Goal: Task Accomplishment & Management: Use online tool/utility

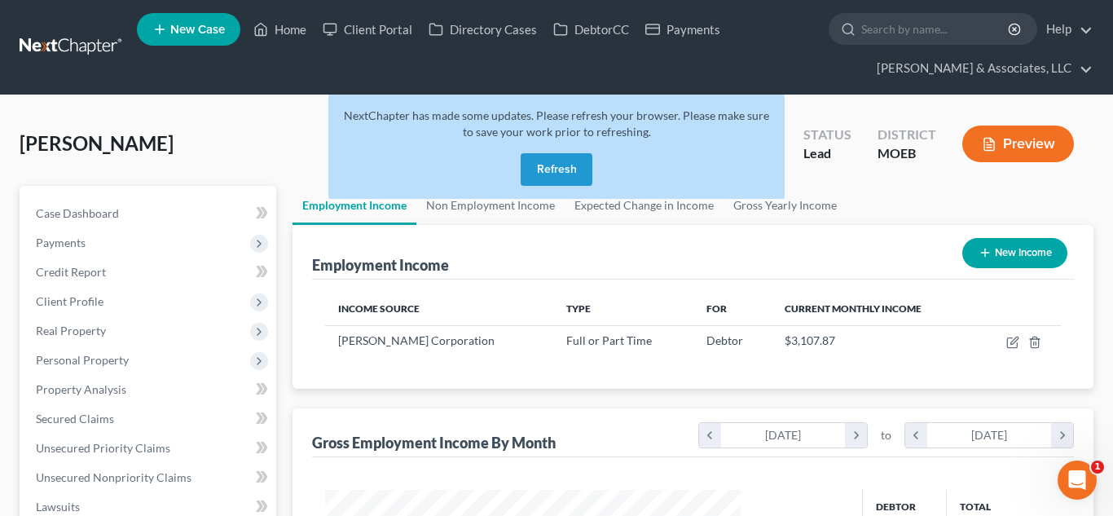
scroll to position [293, 449]
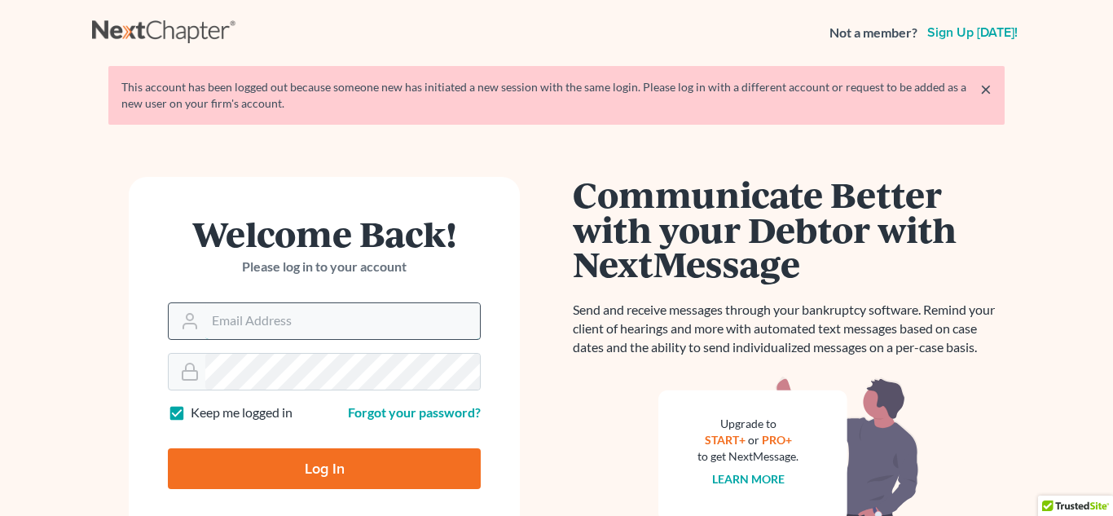
click at [348, 317] on input "Email Address" at bounding box center [342, 321] width 275 height 36
type input "[PERSON_NAME][EMAIL_ADDRESS][DOMAIN_NAME]"
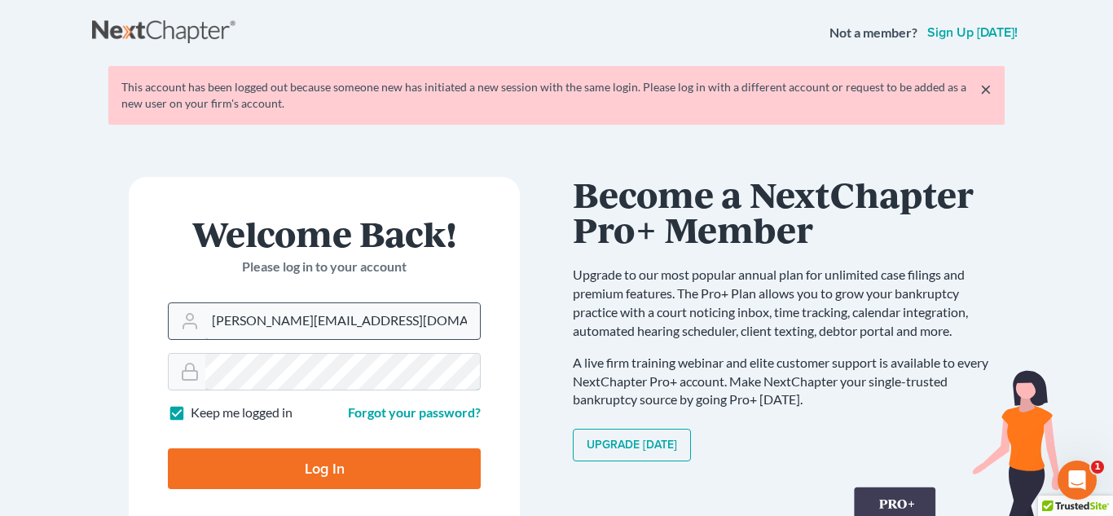
click at [168, 448] on input "Log In" at bounding box center [324, 468] width 313 height 41
type input "Thinking..."
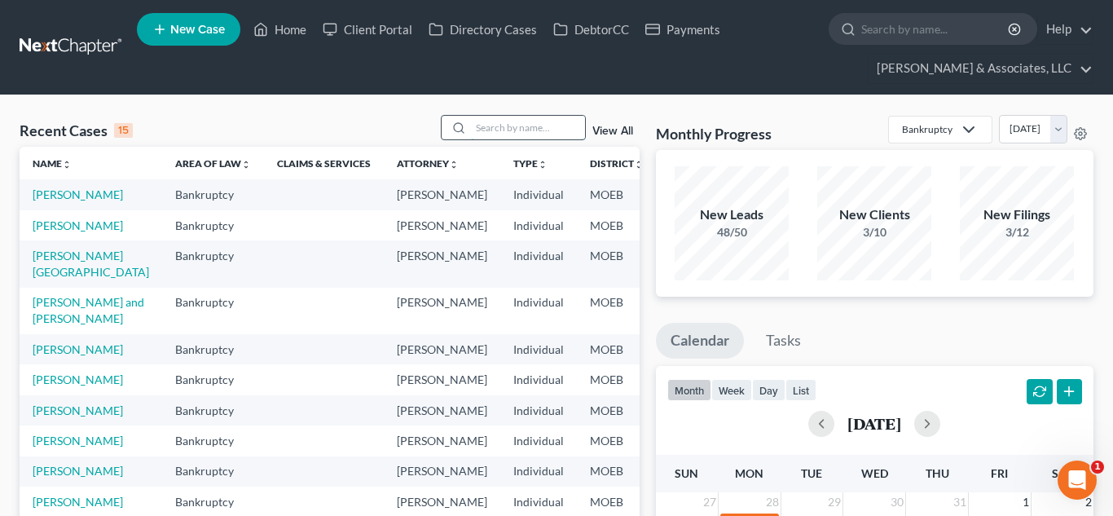
click at [514, 128] on input "search" at bounding box center [528, 128] width 114 height 24
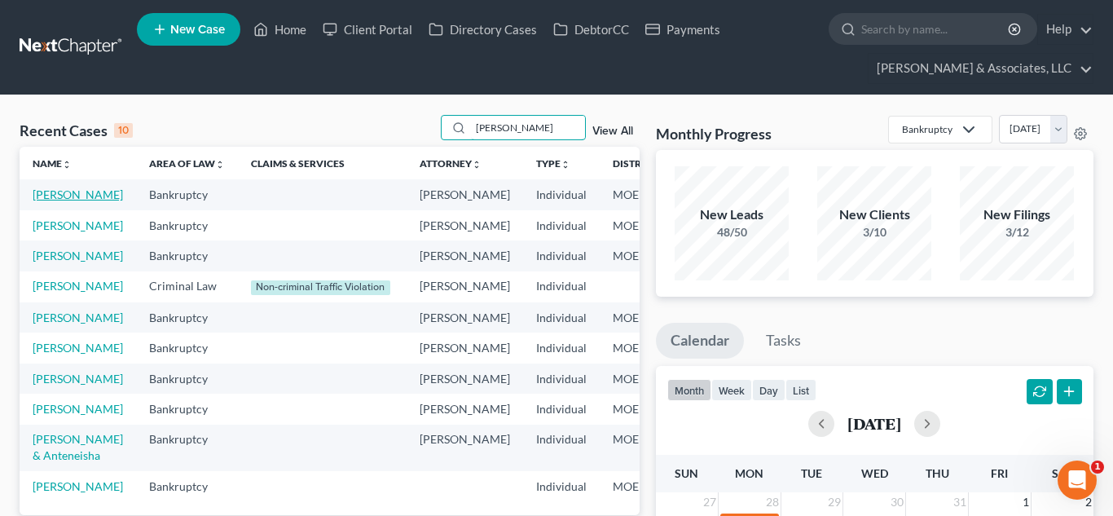
type input "[PERSON_NAME]"
click at [52, 201] on link "[PERSON_NAME]" at bounding box center [78, 194] width 90 height 14
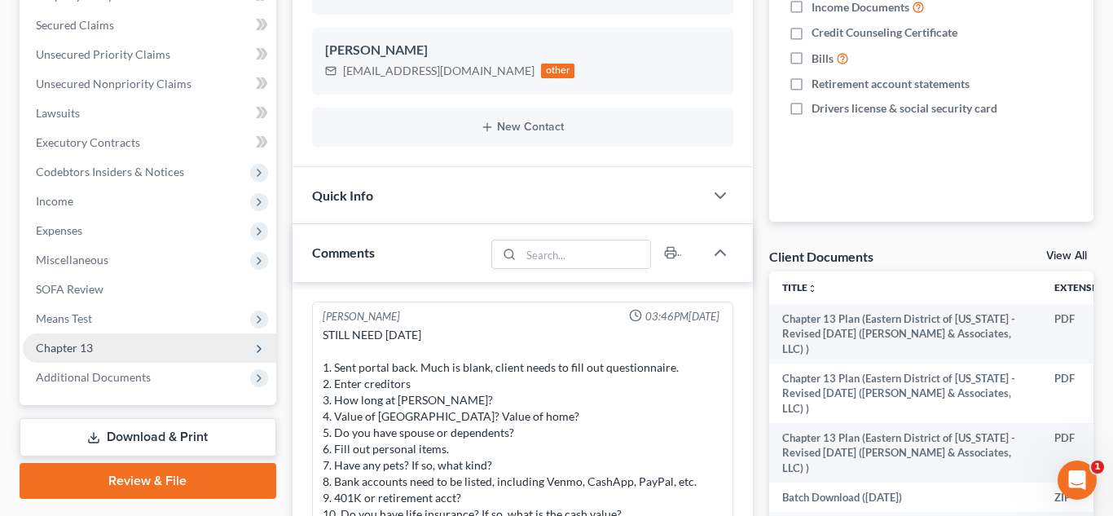
scroll to position [1281, 0]
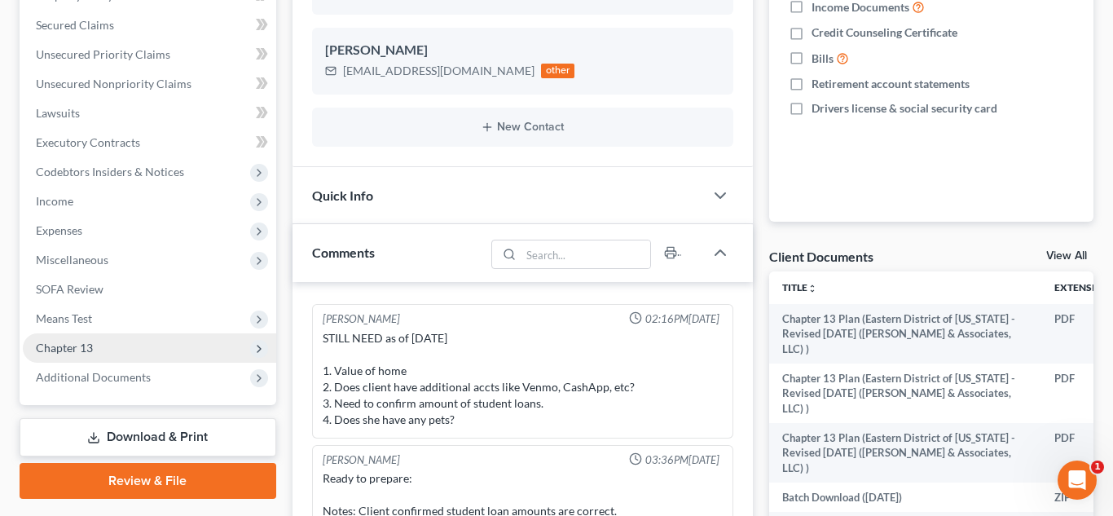
click at [129, 348] on span "Chapter 13" at bounding box center [150, 347] width 254 height 29
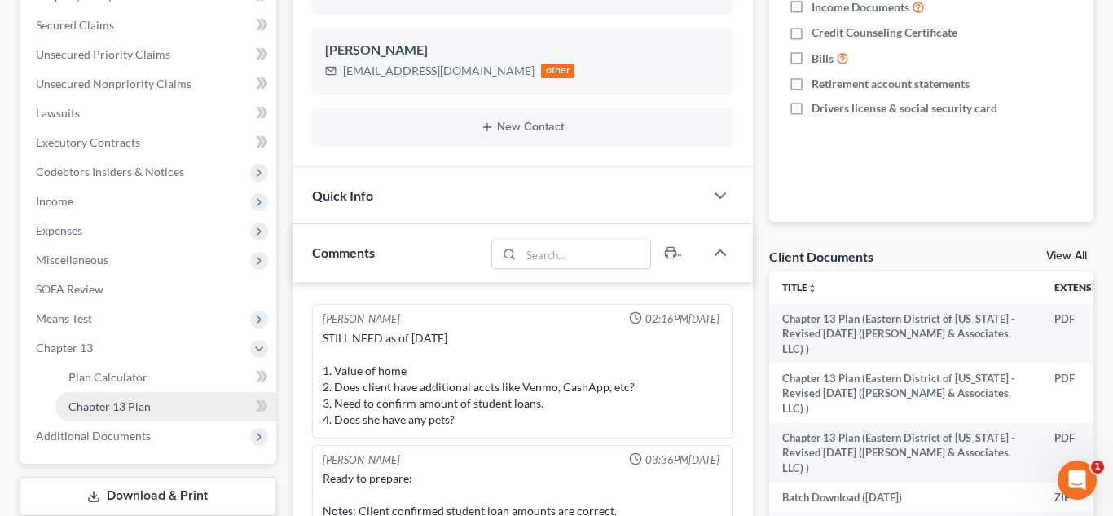
click at [153, 410] on link "Chapter 13 Plan" at bounding box center [165, 406] width 221 height 29
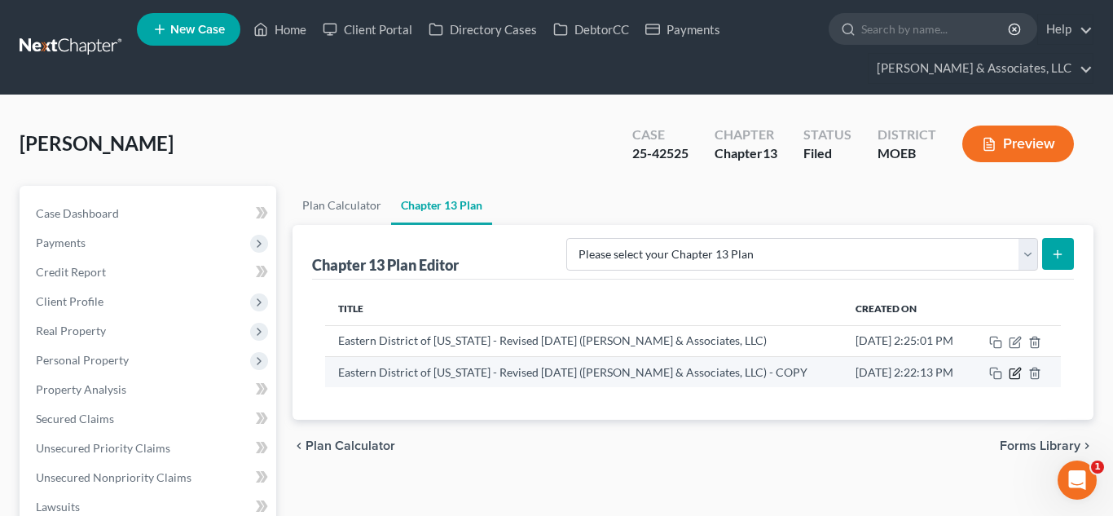
click at [1014, 371] on icon "button" at bounding box center [1015, 373] width 13 height 13
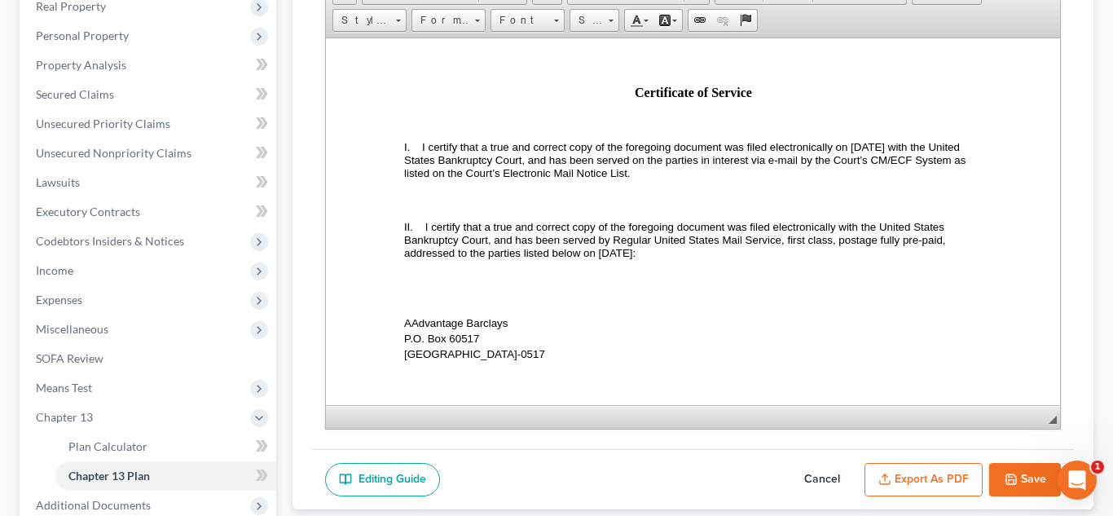
scroll to position [6497, 0]
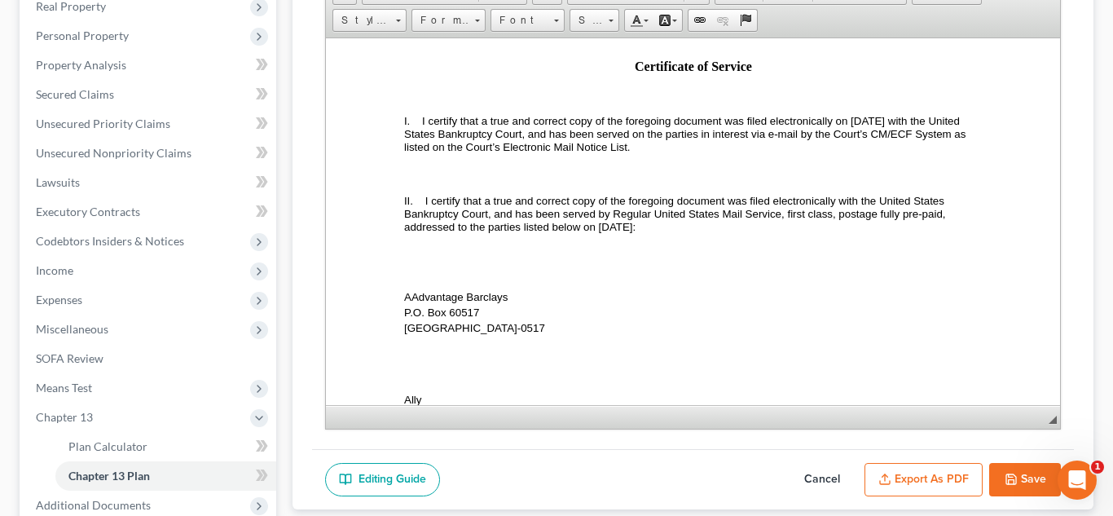
click at [873, 152] on span "I certify that a true and correct copy of the foregoing document was filed elec…" at bounding box center [685, 133] width 565 height 38
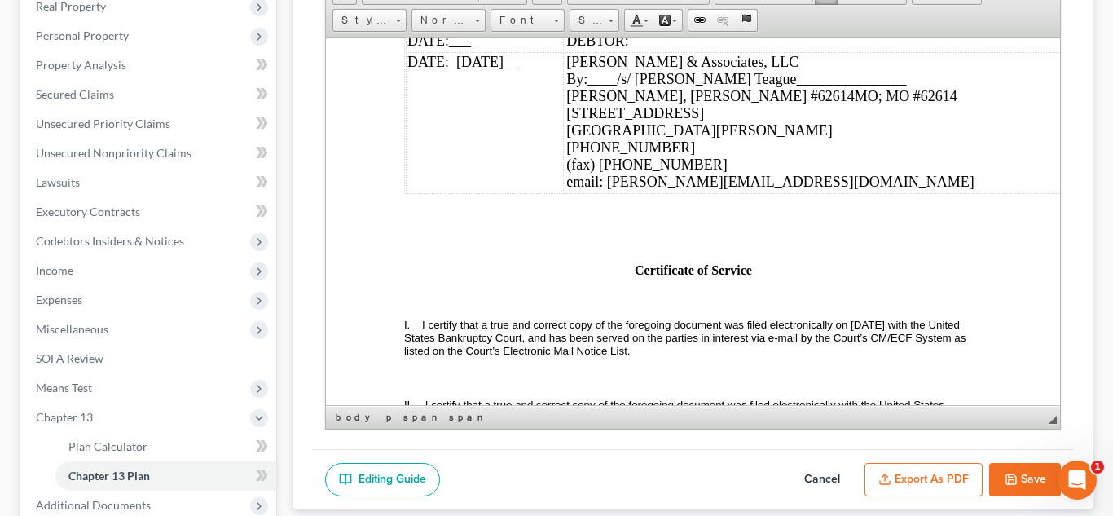
scroll to position [6291, 0]
click at [483, 29] on span "_[DATE]__" at bounding box center [482, 20] width 69 height 16
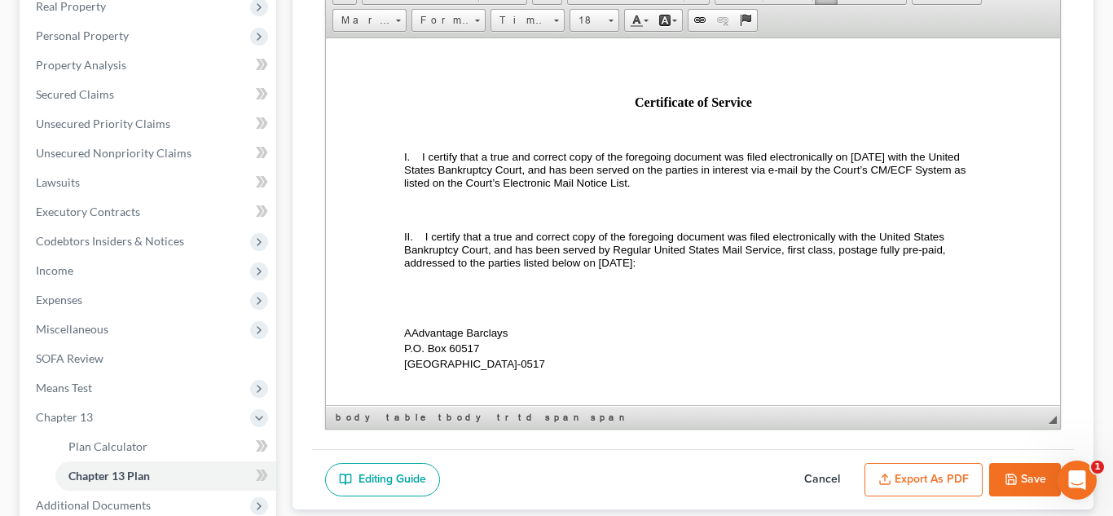
scroll to position [6470, 0]
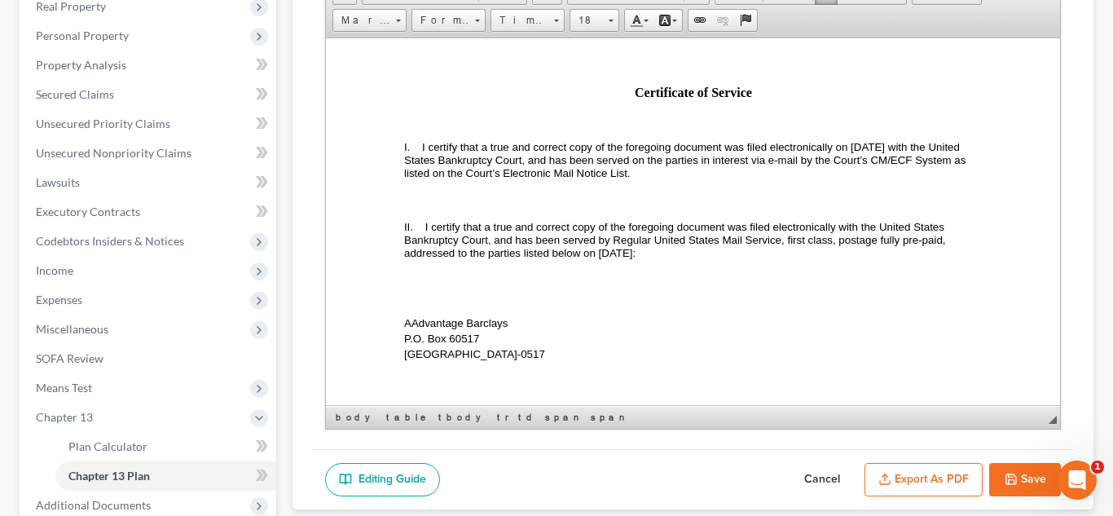
click at [849, 179] on span "I certify that a true and correct copy of the foregoing document was filed elec…" at bounding box center [685, 159] width 565 height 38
click at [593, 179] on span "I certify that a true and correct copy of the foregoing document was filed elec…" at bounding box center [685, 159] width 565 height 38
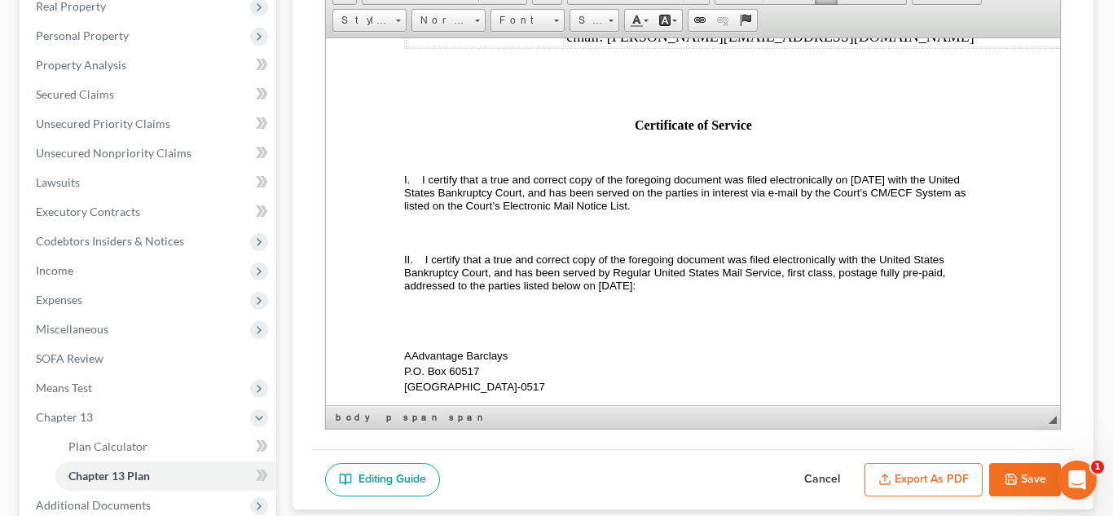
scroll to position [6432, 0]
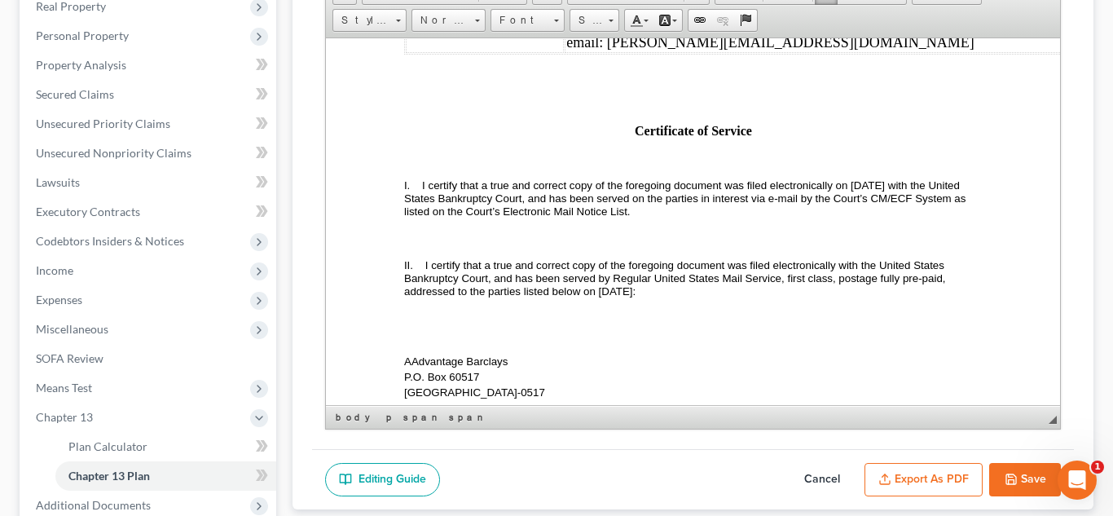
click at [949, 492] on button "Export as PDF" at bounding box center [924, 480] width 118 height 34
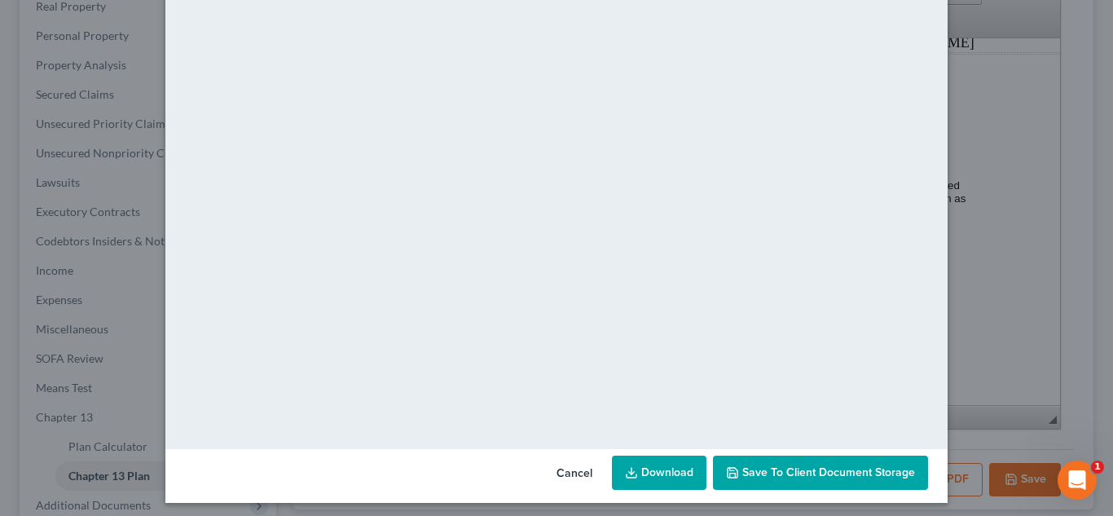
scroll to position [0, 0]
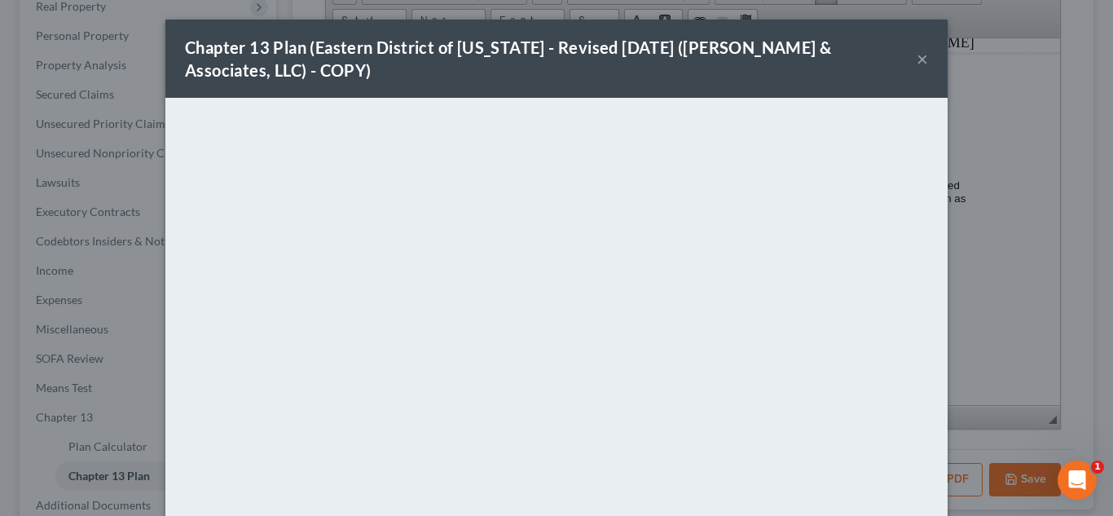
click at [925, 57] on button "×" at bounding box center [922, 59] width 11 height 20
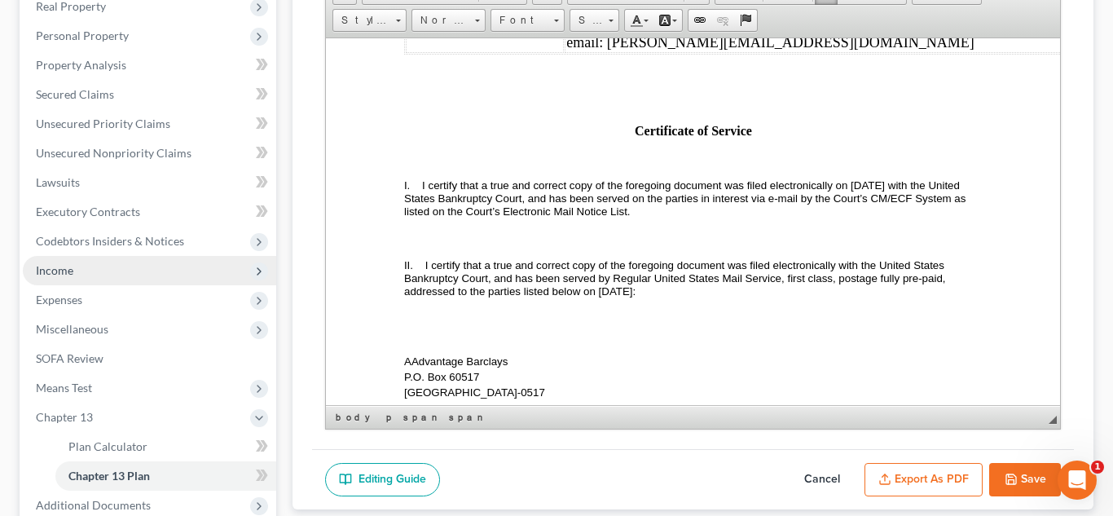
scroll to position [497, 0]
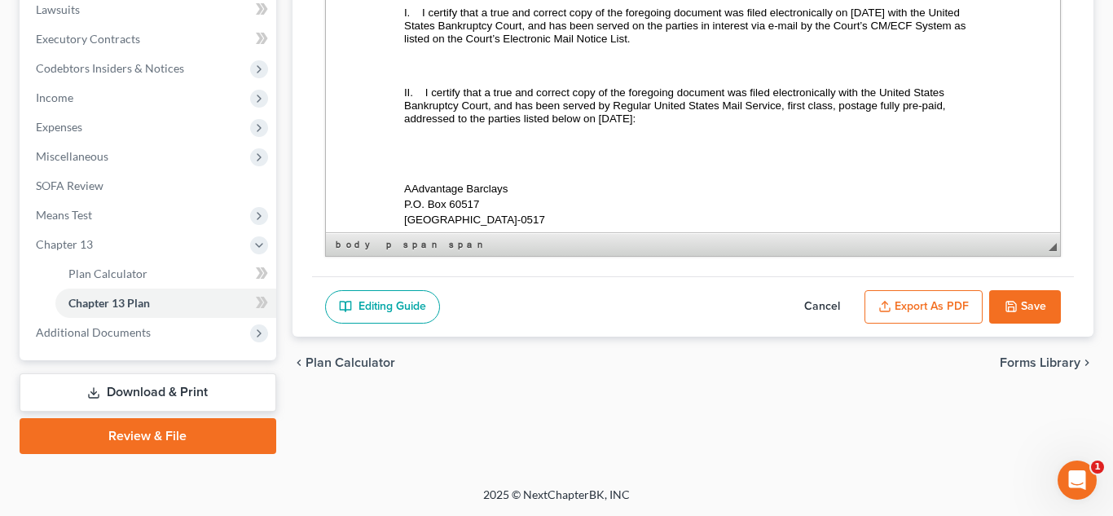
click at [123, 405] on link "Download & Print" at bounding box center [148, 392] width 257 height 38
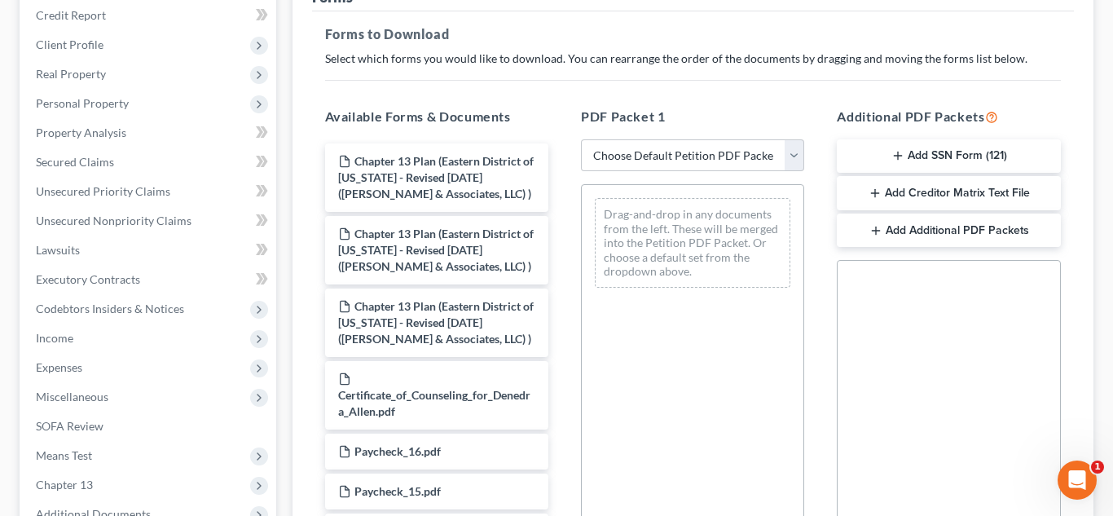
scroll to position [285, 0]
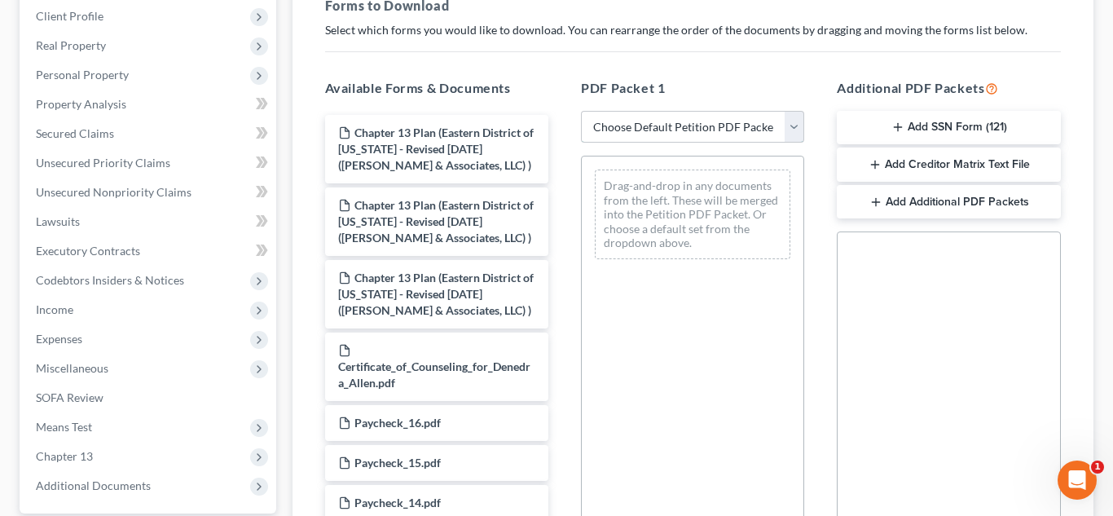
click at [659, 122] on select "Choose Default Petition PDF Packet Complete Bankruptcy Petition (all forms and …" at bounding box center [692, 127] width 223 height 33
select select "2"
click at [581, 111] on select "Choose Default Petition PDF Packet Complete Bankruptcy Petition (all forms and …" at bounding box center [692, 127] width 223 height 33
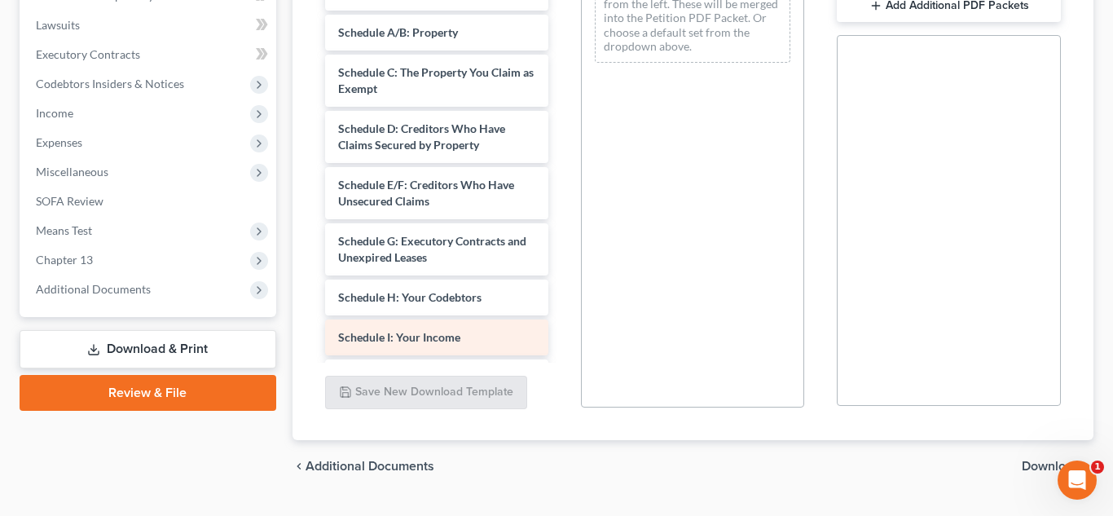
scroll to position [506, 0]
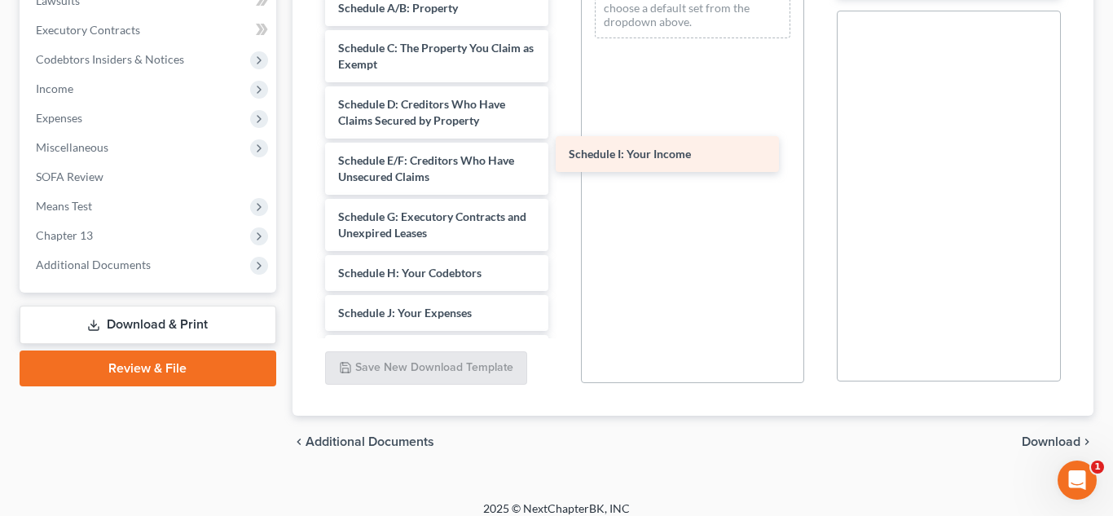
drag, startPoint x: 482, startPoint y: 306, endPoint x: 716, endPoint y: 145, distance: 284.2
click at [562, 145] on div "Schedule I: Your Income Voluntary Petition for Individuals Filing for Bankruptc…" at bounding box center [436, 321] width 249 height 854
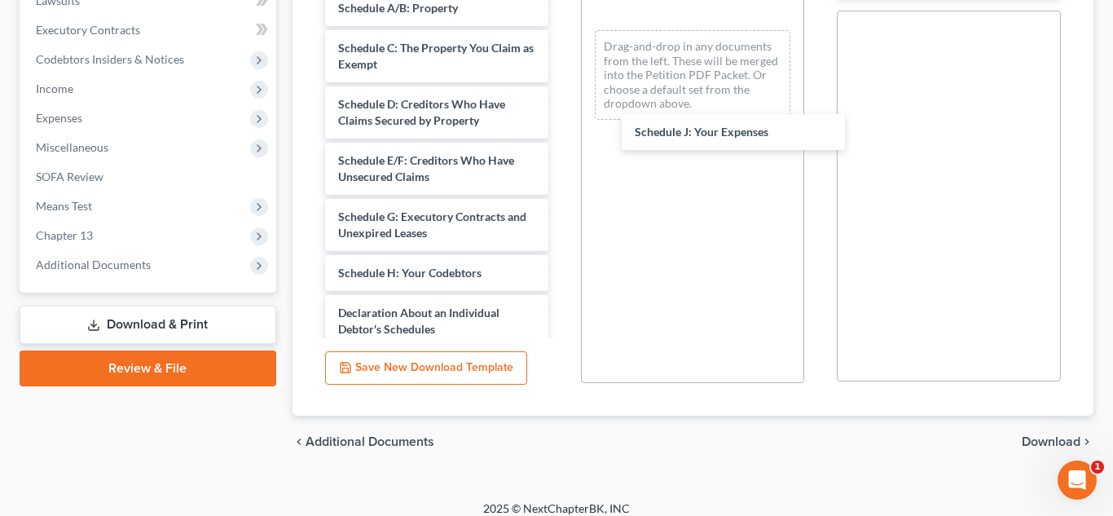
drag, startPoint x: 428, startPoint y: 312, endPoint x: 717, endPoint y: 138, distance: 337.9
click at [562, 131] on div "Schedule J: Your Expenses Voluntary Petition for Individuals Filing for Bankrup…" at bounding box center [436, 301] width 249 height 814
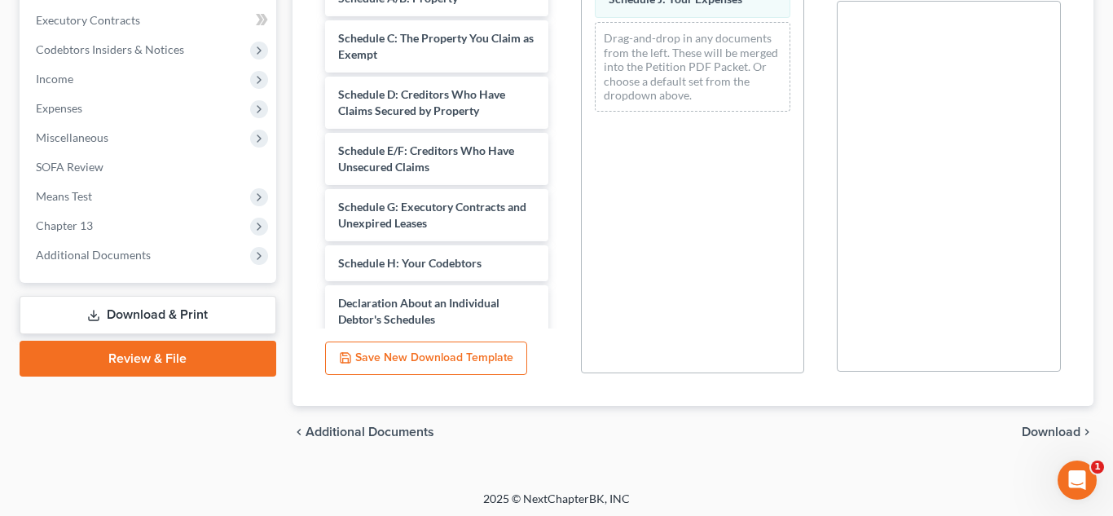
scroll to position [520, 0]
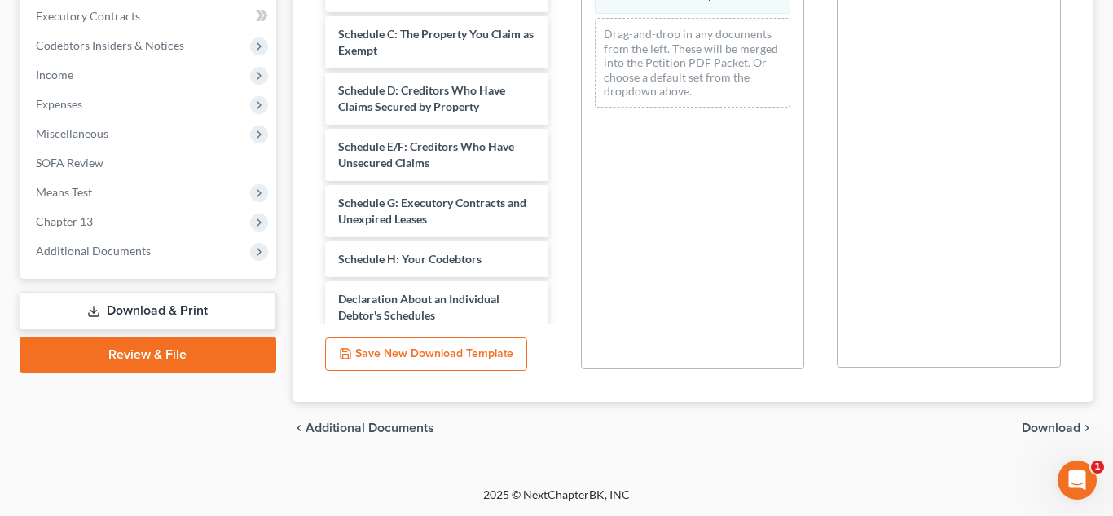
click at [1057, 432] on span "Download" at bounding box center [1051, 427] width 59 height 13
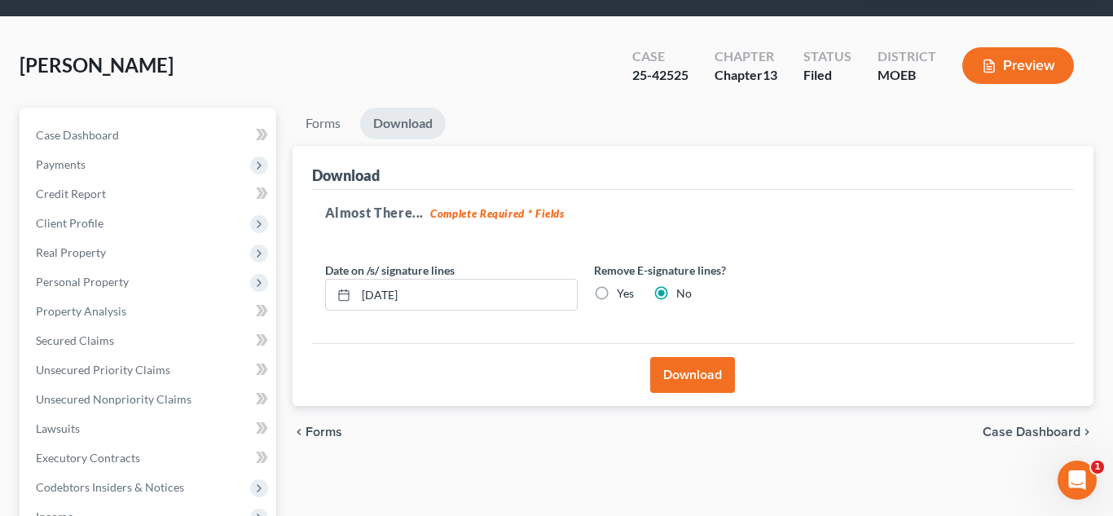
scroll to position [0, 0]
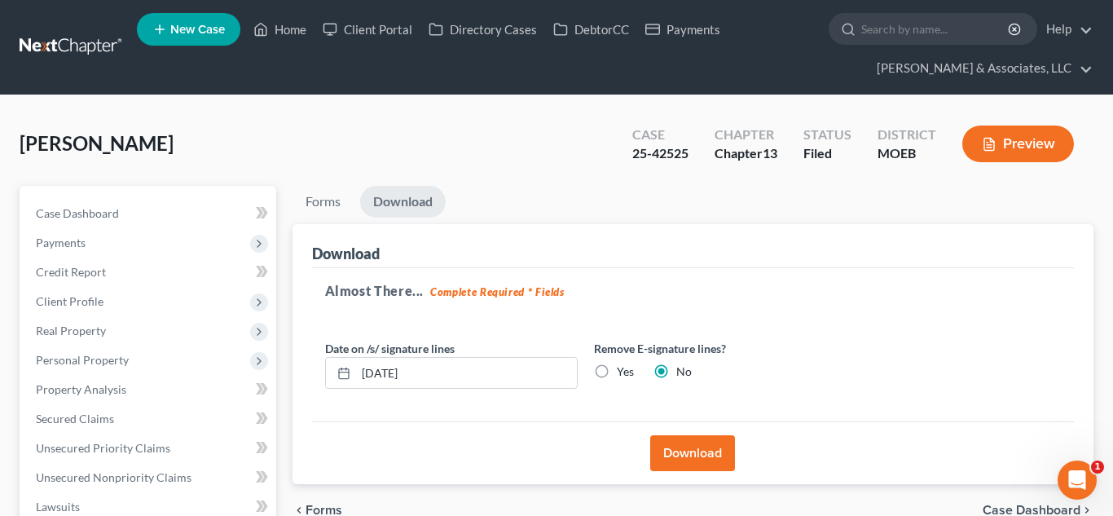
click at [702, 441] on button "Download" at bounding box center [692, 453] width 85 height 36
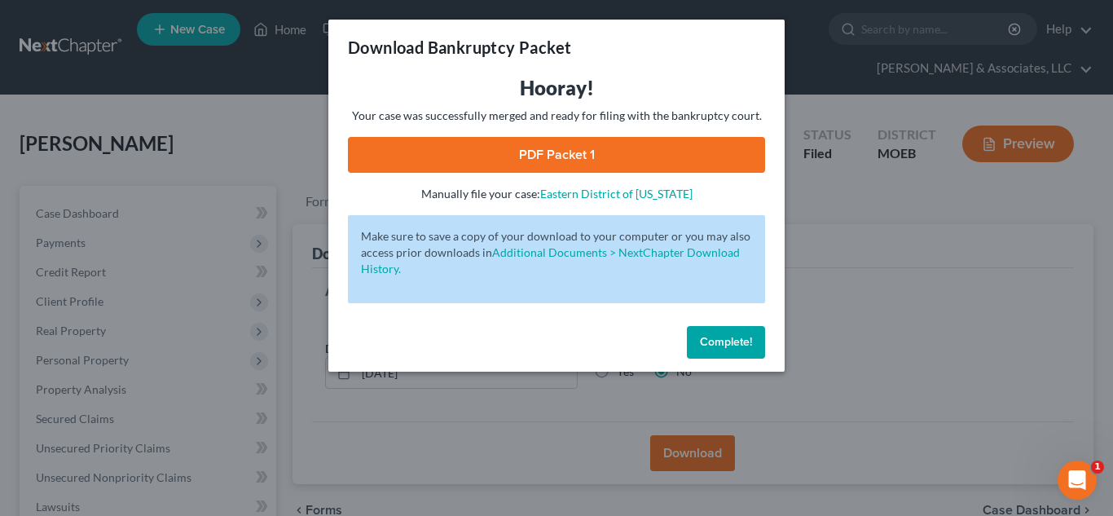
click at [618, 154] on link "PDF Packet 1" at bounding box center [556, 155] width 417 height 36
click at [712, 342] on span "Complete!" at bounding box center [726, 342] width 52 height 14
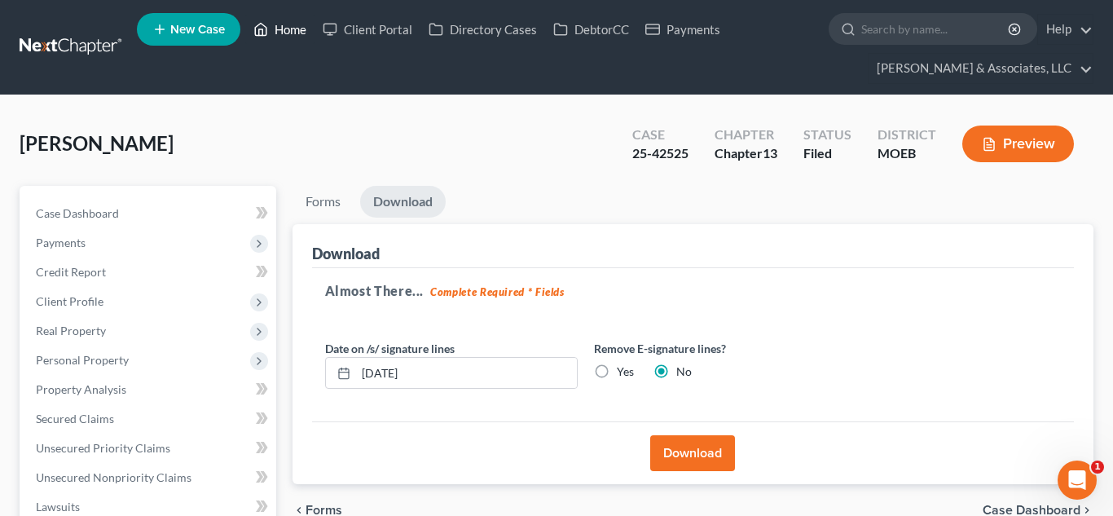
click at [288, 33] on link "Home" at bounding box center [279, 29] width 69 height 29
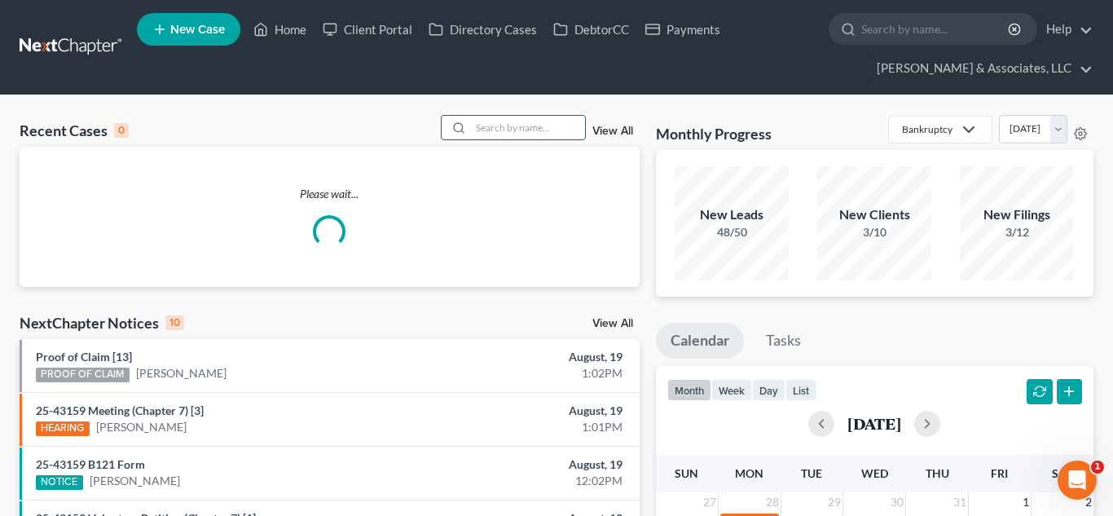
click at [501, 134] on input "search" at bounding box center [528, 128] width 114 height 24
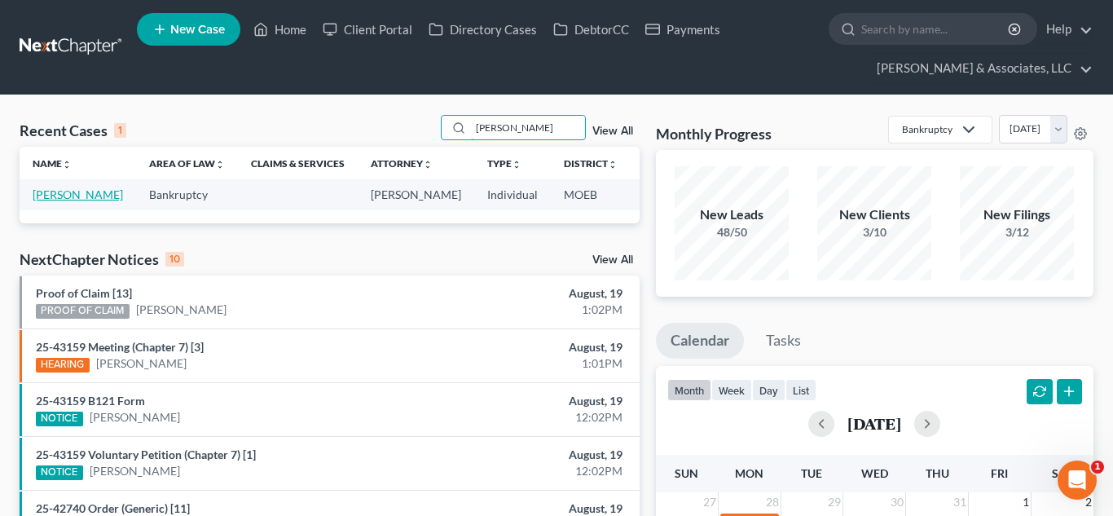
type input "[PERSON_NAME]"
click at [39, 189] on link "[PERSON_NAME]" at bounding box center [78, 194] width 90 height 14
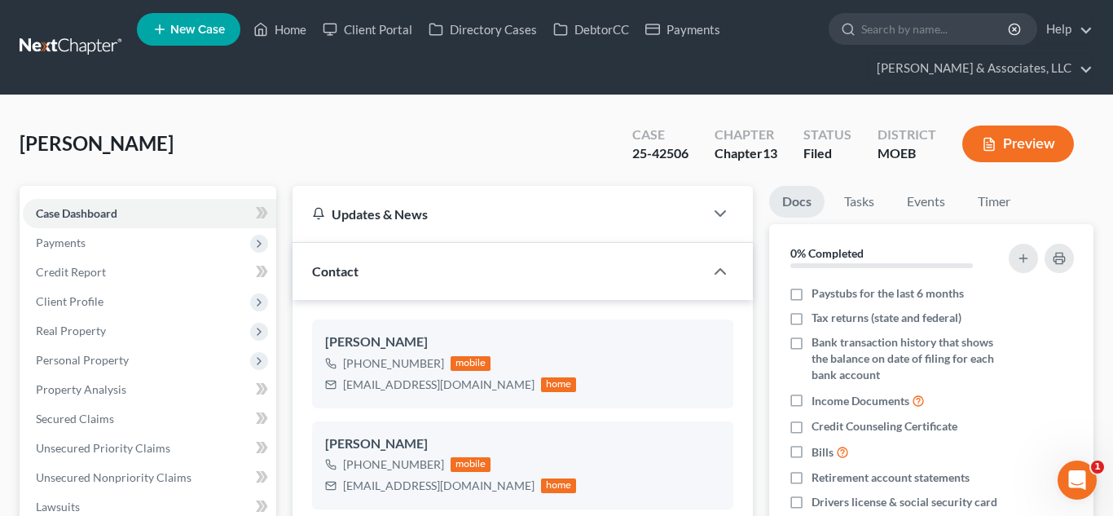
scroll to position [399, 0]
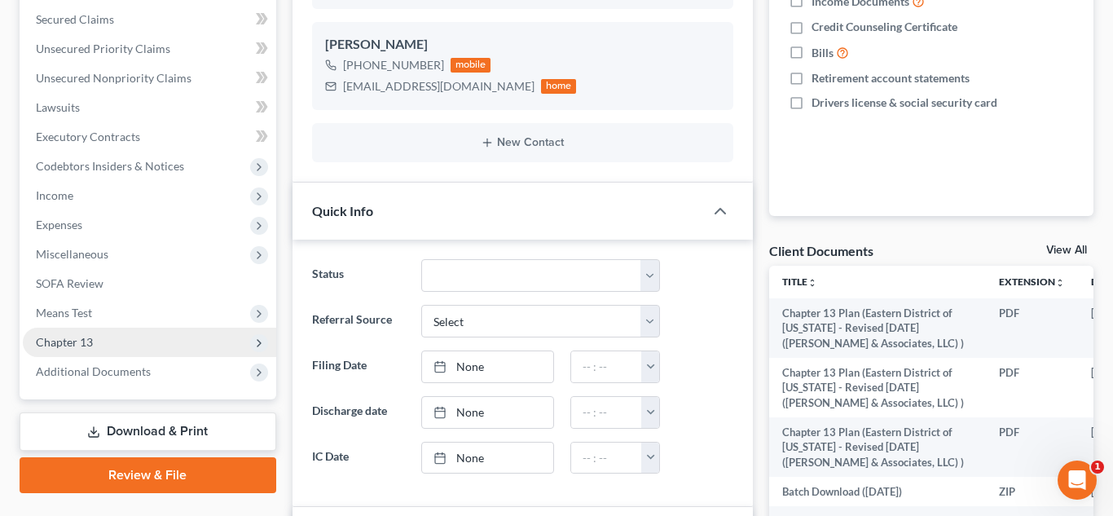
click at [96, 336] on span "Chapter 13" at bounding box center [150, 342] width 254 height 29
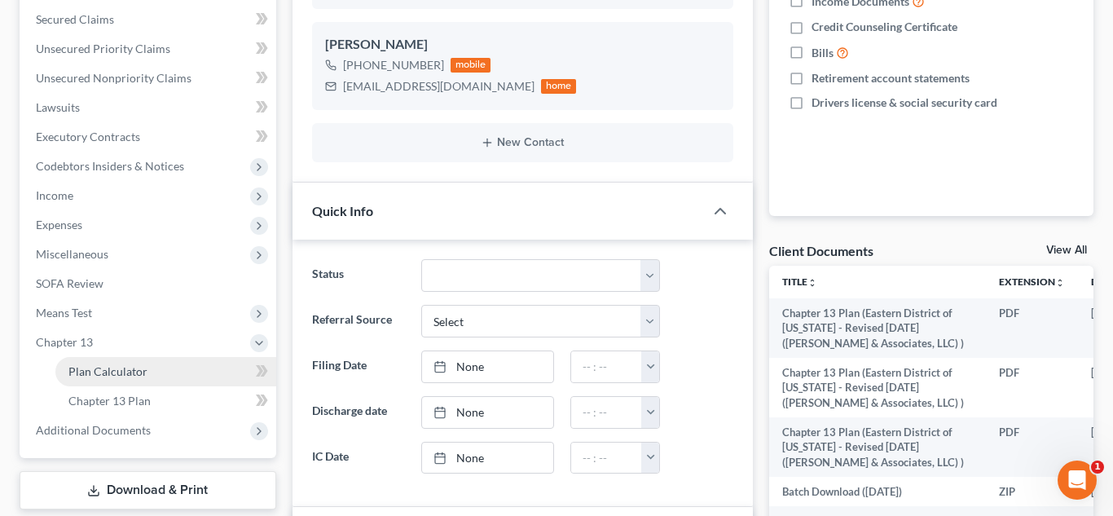
scroll to position [787, 0]
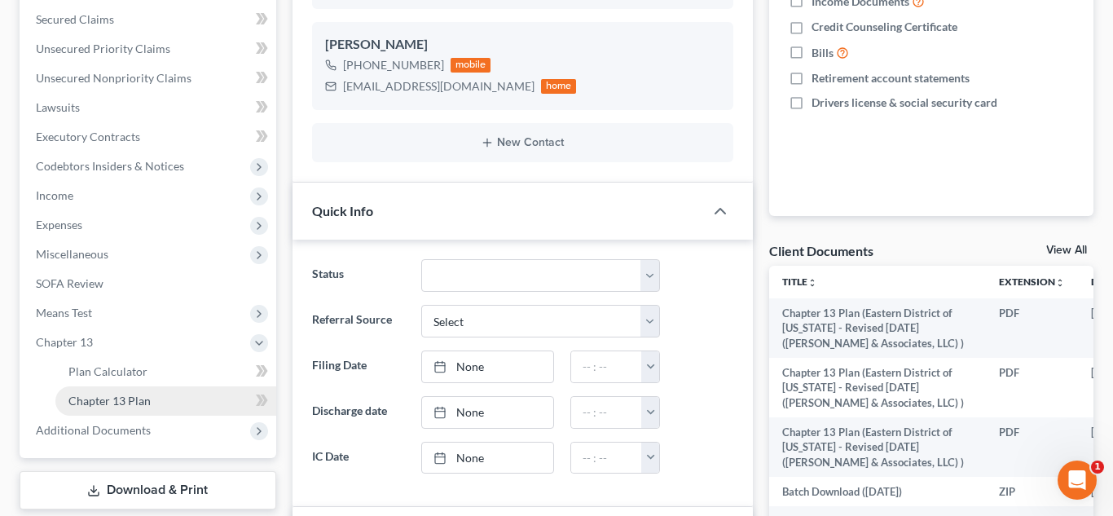
click at [102, 404] on span "Chapter 13 Plan" at bounding box center [109, 401] width 82 height 14
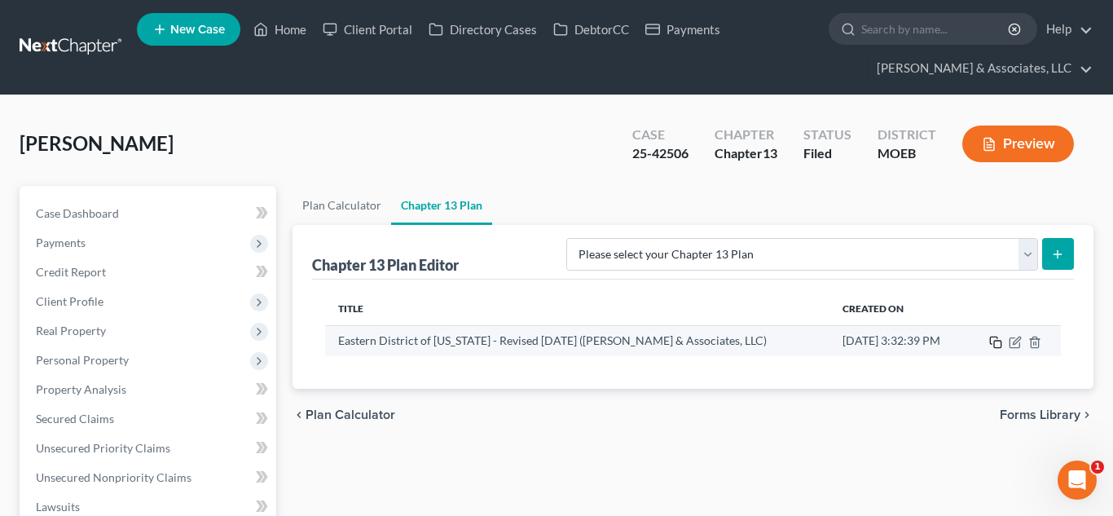
click at [999, 344] on icon "button" at bounding box center [996, 342] width 13 height 13
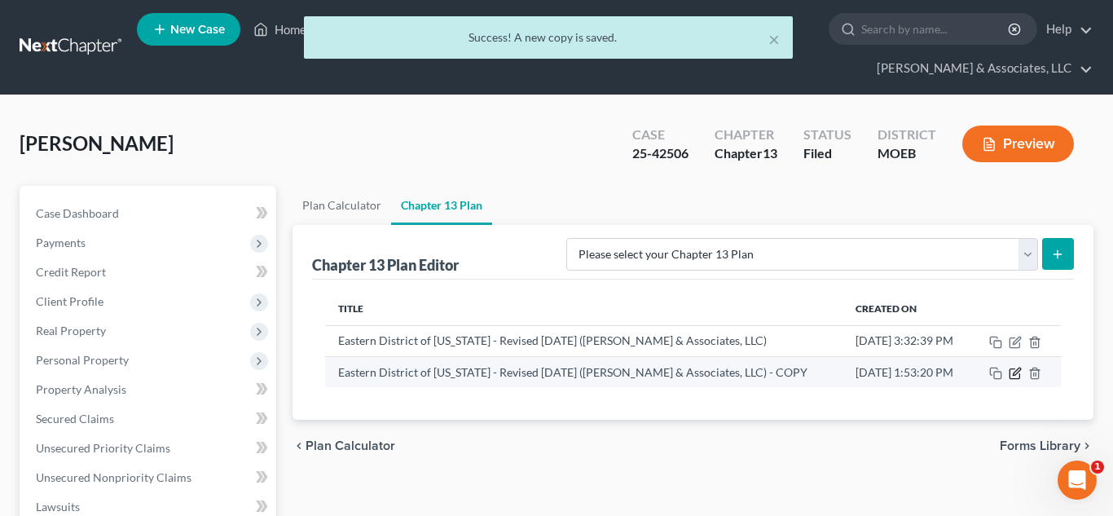
click at [1012, 377] on icon "button" at bounding box center [1015, 373] width 13 height 13
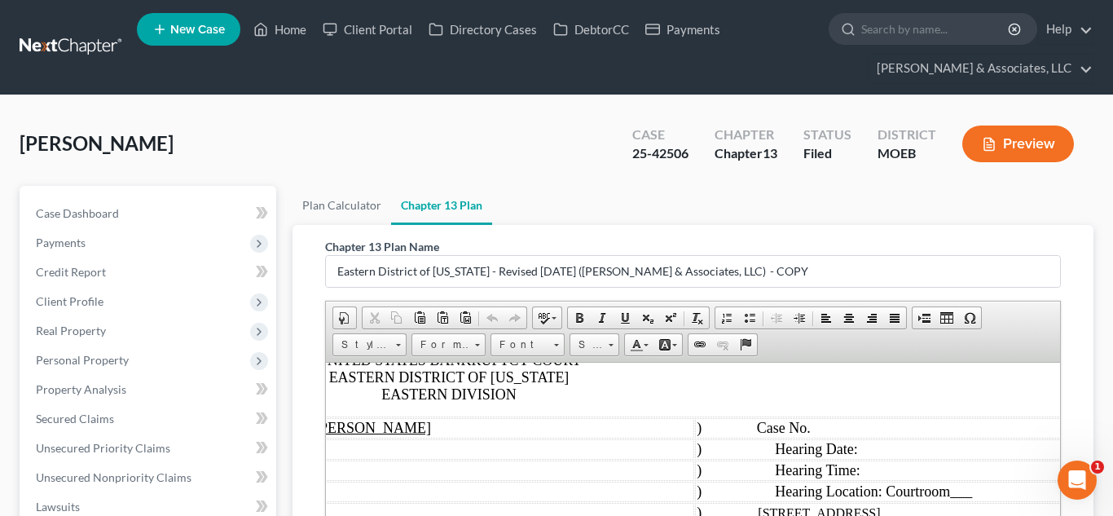
scroll to position [143, 254]
click at [888, 427] on td ") Case No." at bounding box center [976, 427] width 580 height 20
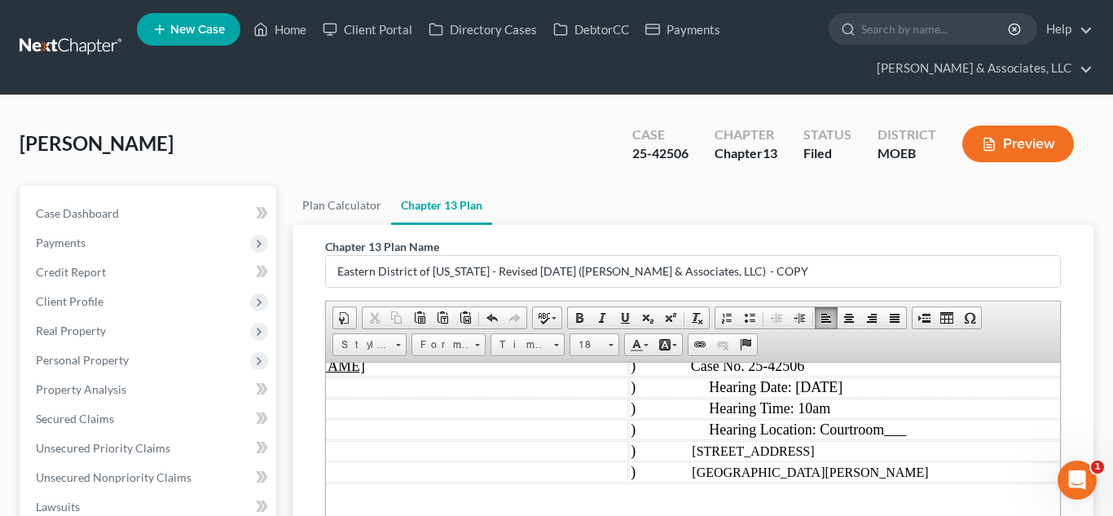
scroll to position [205, 318]
click at [928, 431] on td ") Hearing Location: Courtroom ___" at bounding box center [911, 429] width 580 height 20
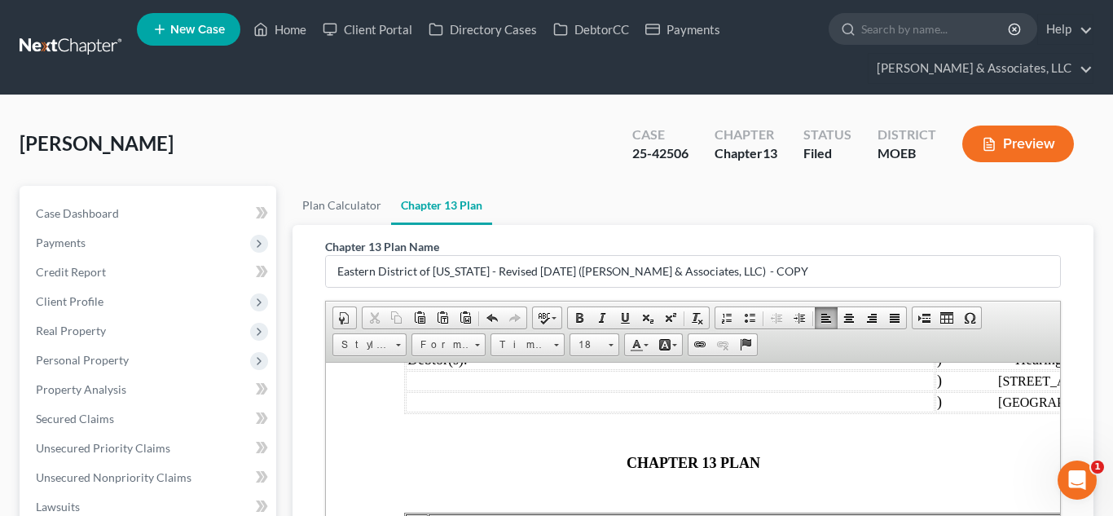
scroll to position [274, 0]
click at [622, 464] on p "CHAPTER 13 PLAN" at bounding box center [692, 463] width 579 height 17
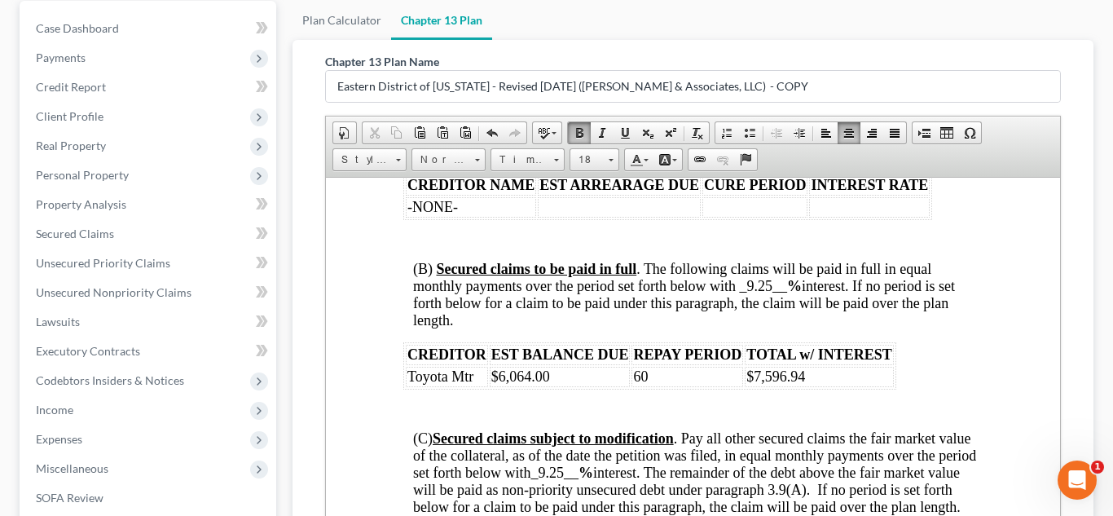
scroll to position [3095, 1]
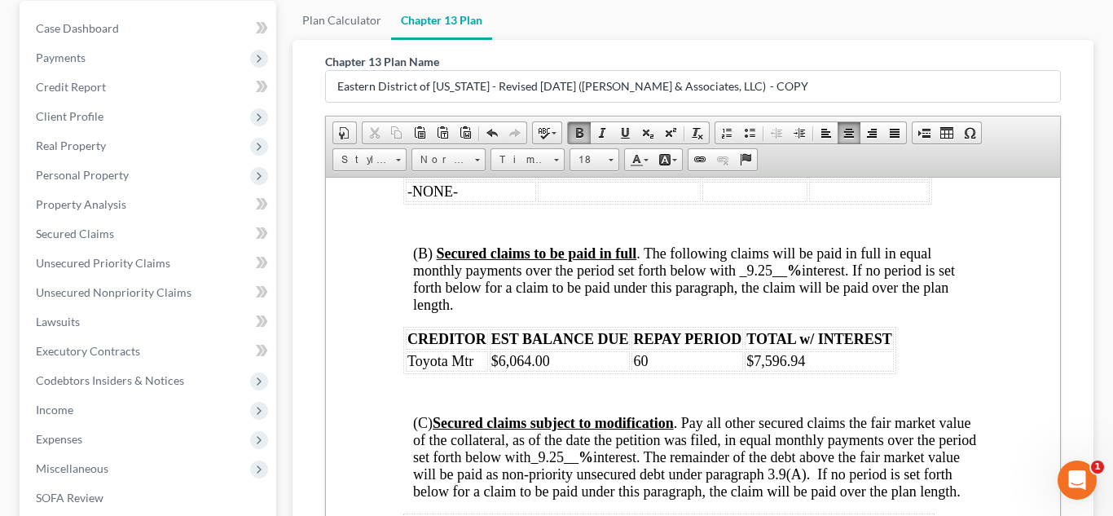
click at [774, 284] on span "(B) Secured claims to be paid in full . The following claims will be paid in fu…" at bounding box center [683, 279] width 542 height 68
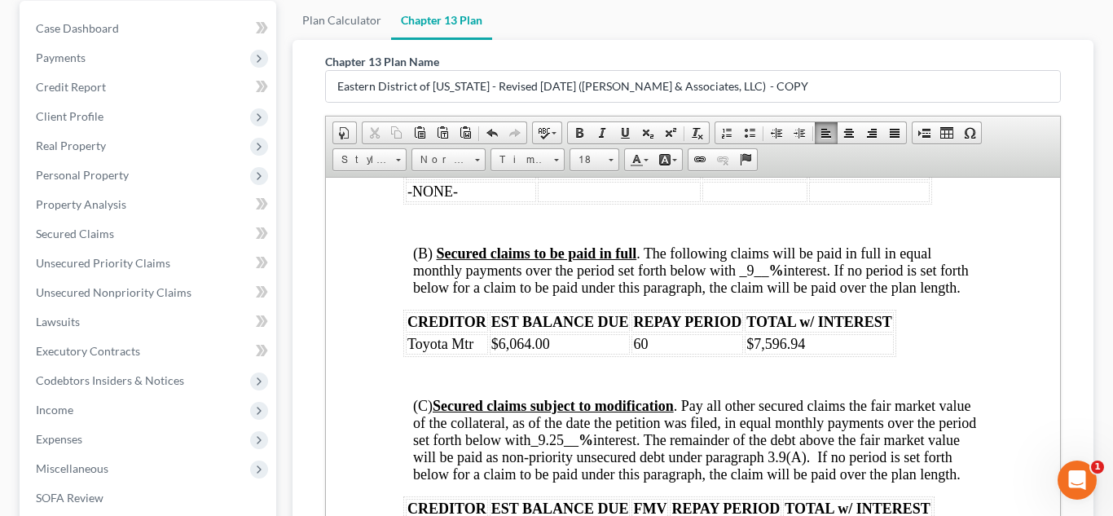
click at [578, 448] on span "_9.25__" at bounding box center [554, 439] width 48 height 16
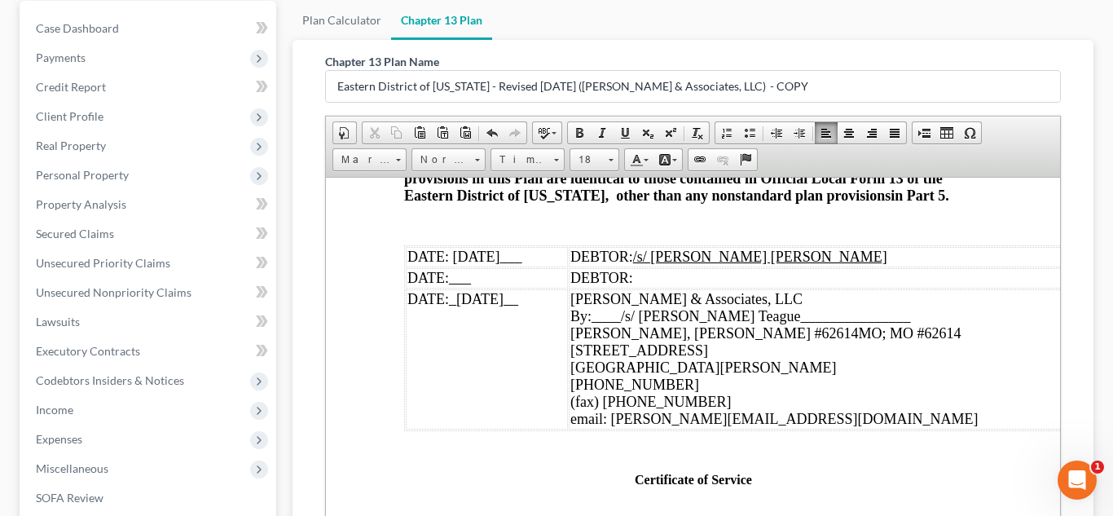
scroll to position [6175, 0]
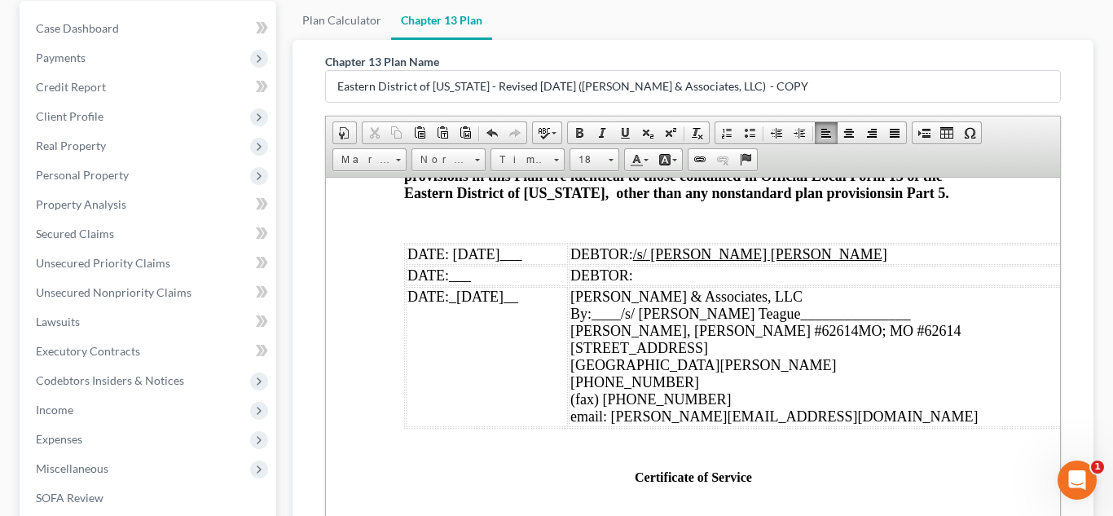
click at [477, 262] on span "DATE: [DATE] ___" at bounding box center [464, 253] width 114 height 16
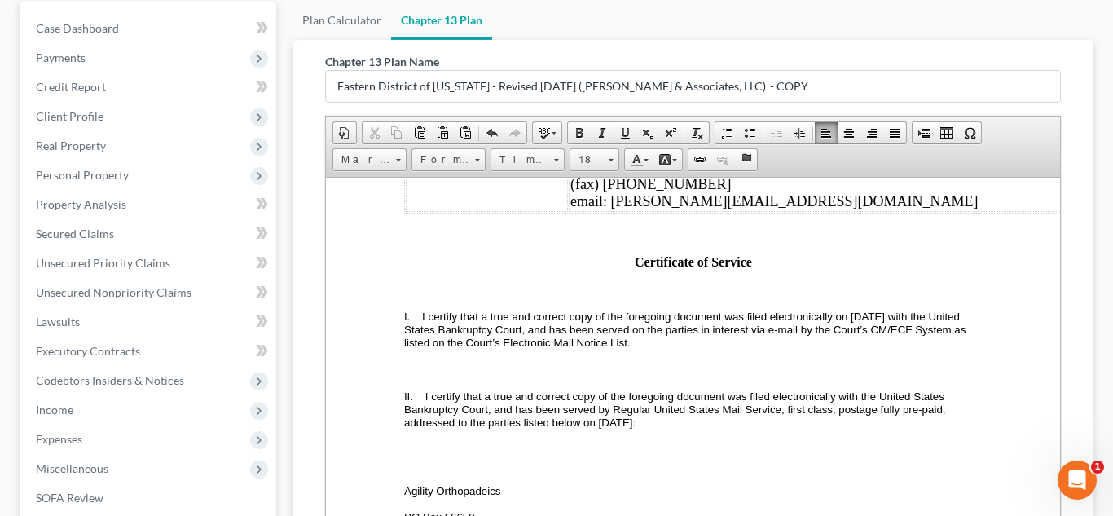
scroll to position [6394, 0]
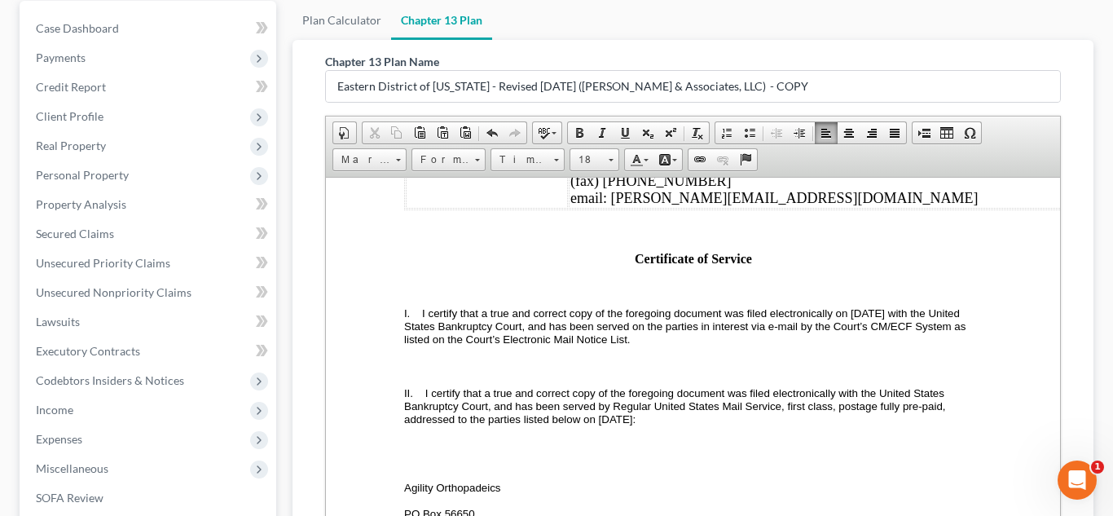
click at [847, 345] on span "I certify that a true and correct copy of the foregoing document was filed elec…" at bounding box center [685, 325] width 565 height 38
click at [591, 345] on span "I certify that a true and correct copy of the foregoing document was filed elec…" at bounding box center [685, 325] width 565 height 38
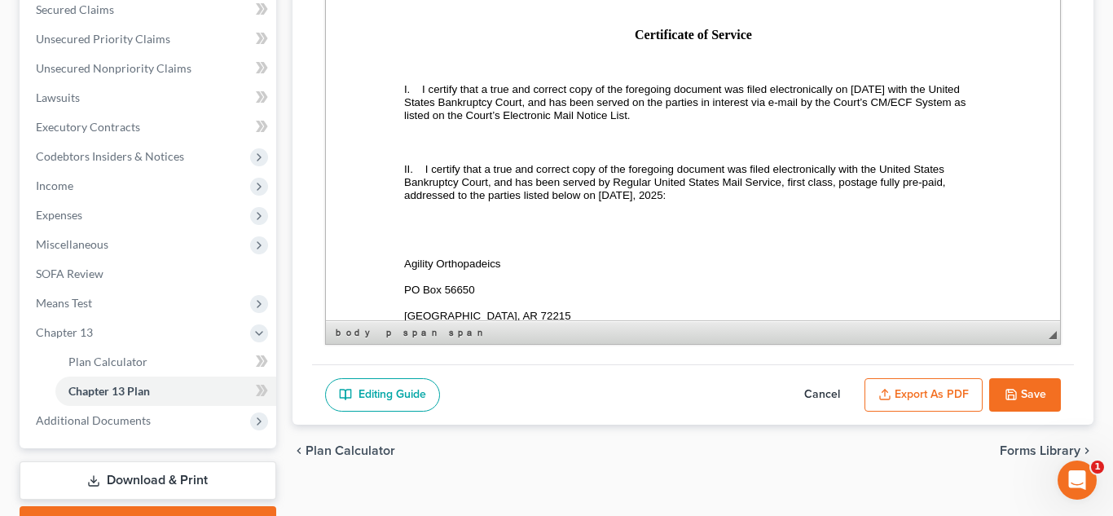
scroll to position [411, 0]
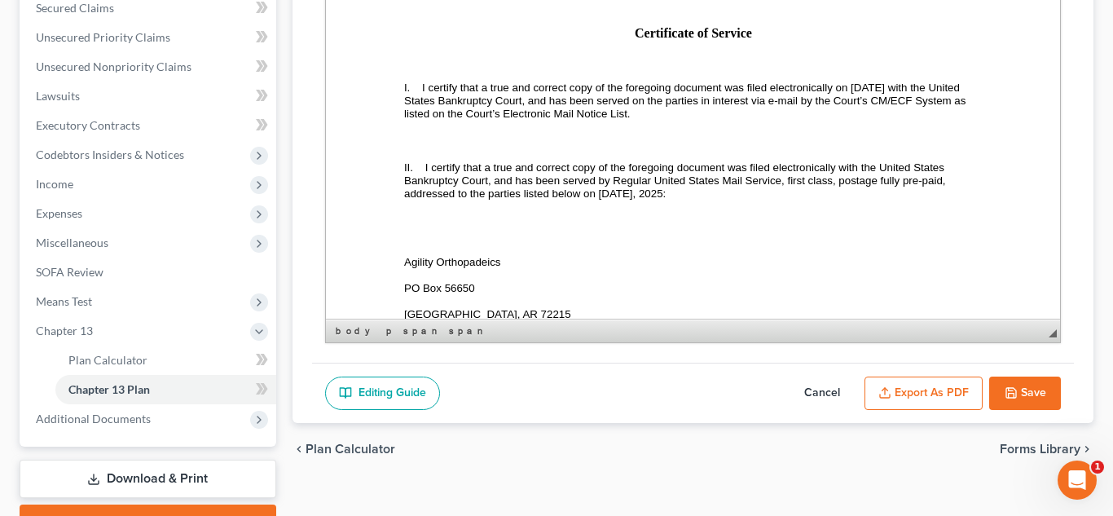
click at [921, 395] on button "Export as PDF" at bounding box center [924, 394] width 118 height 34
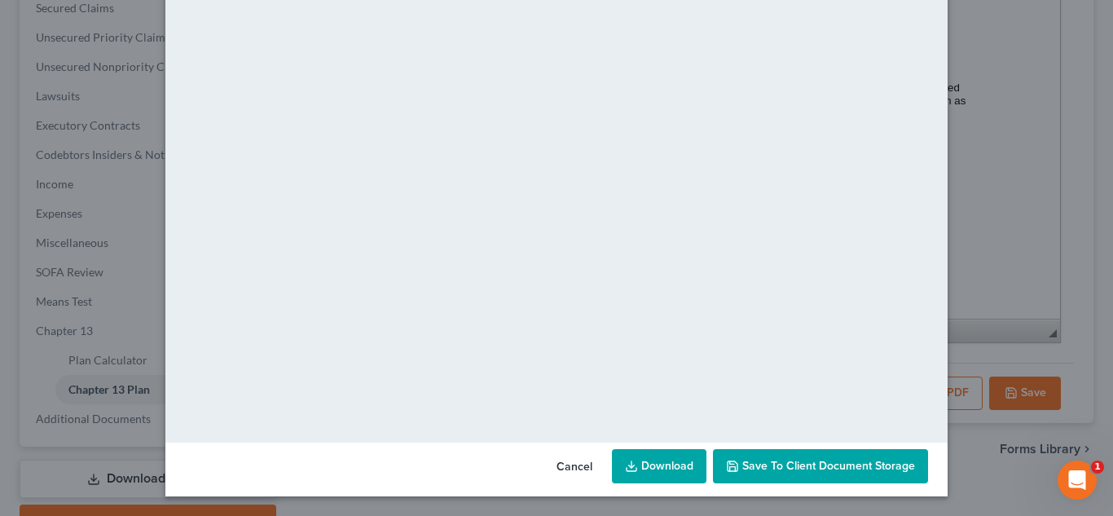
scroll to position [0, 0]
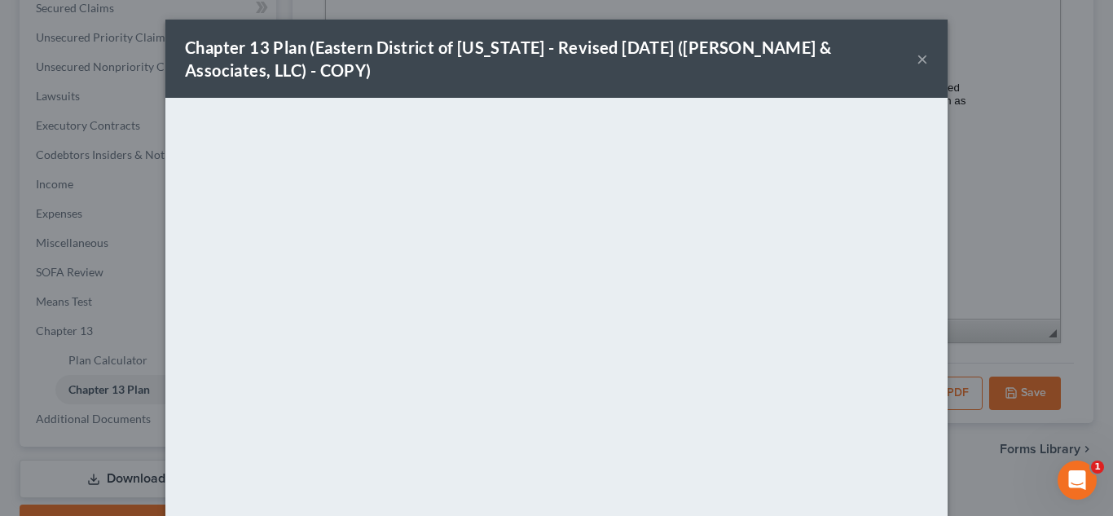
click at [920, 60] on button "×" at bounding box center [922, 59] width 11 height 20
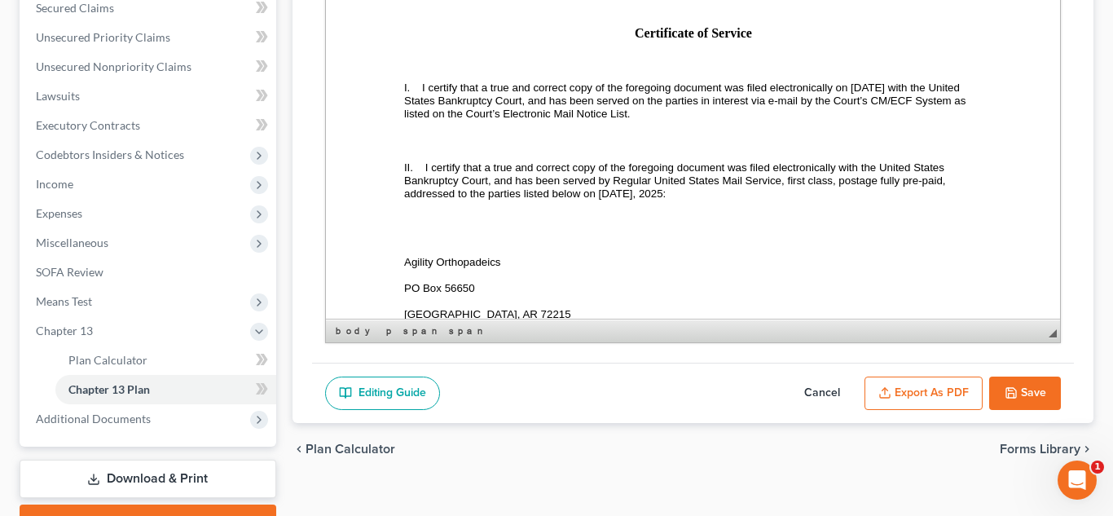
click at [1032, 399] on button "Save" at bounding box center [1026, 394] width 72 height 34
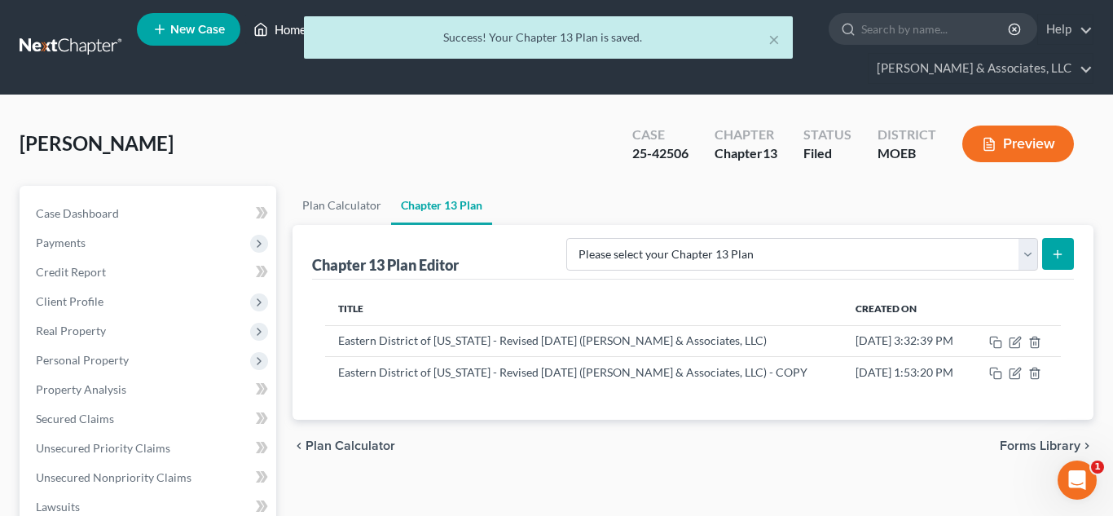
click at [284, 33] on link "Home" at bounding box center [279, 29] width 69 height 29
